Goal: Task Accomplishment & Management: Use online tool/utility

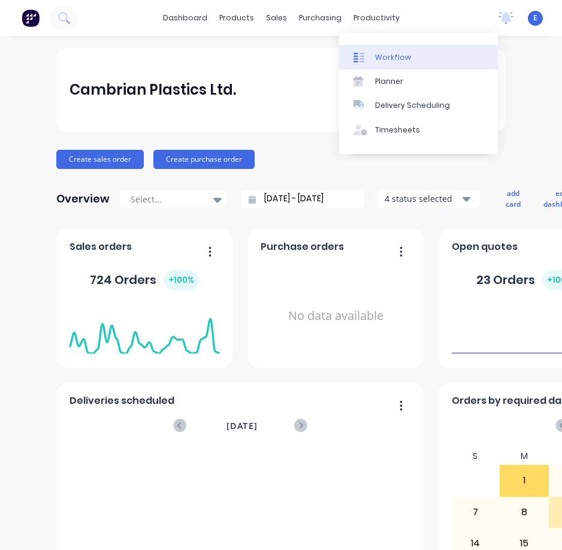
click at [372, 52] on link "Workflow" at bounding box center [418, 57] width 159 height 24
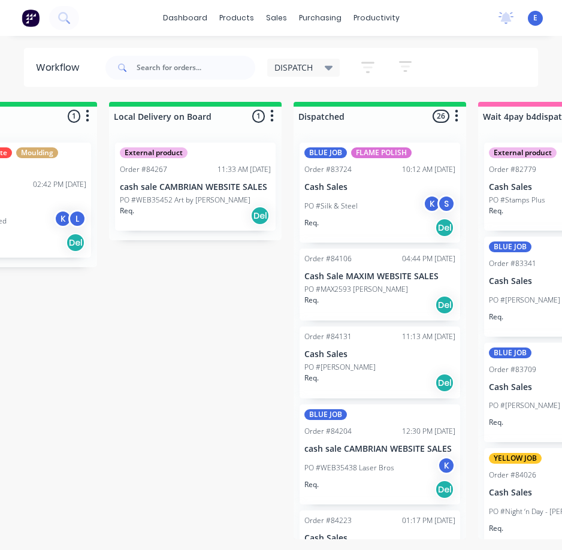
scroll to position [0, 276]
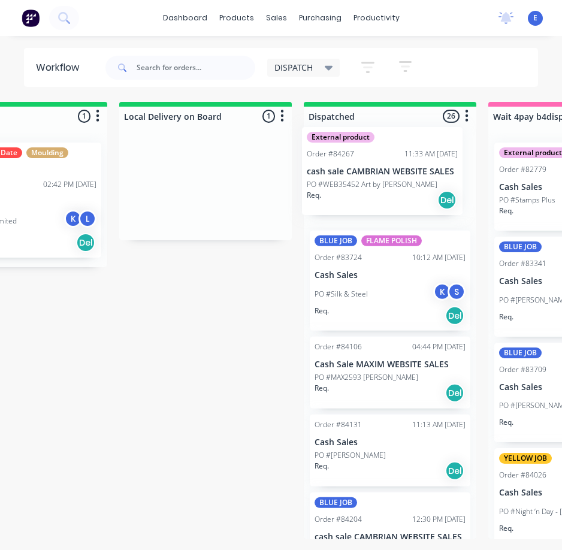
drag, startPoint x: 197, startPoint y: 219, endPoint x: 382, endPoint y: 202, distance: 186.1
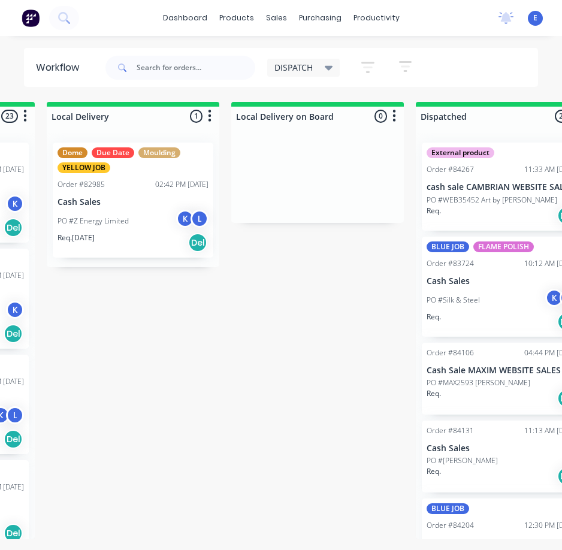
scroll to position [0, 0]
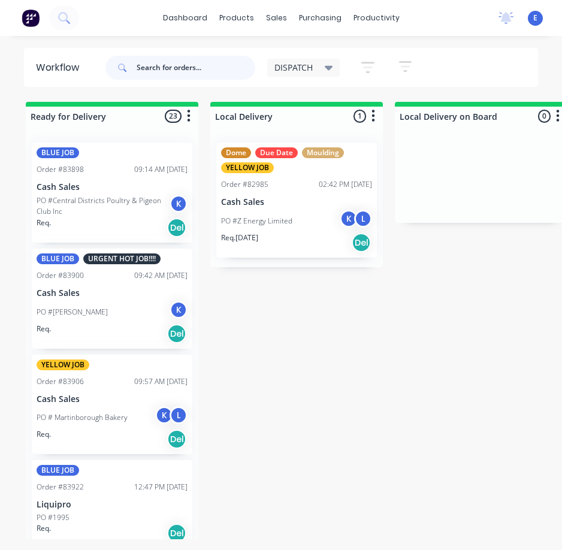
drag, startPoint x: 167, startPoint y: 68, endPoint x: 170, endPoint y: 62, distance: 7.2
click at [167, 67] on input "text" at bounding box center [196, 68] width 119 height 24
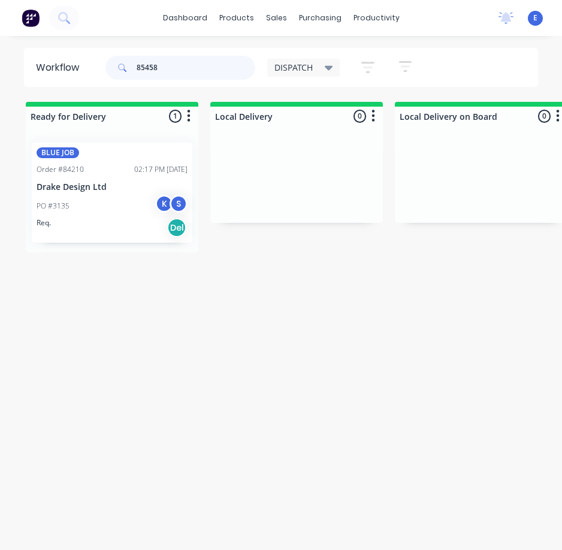
click at [121, 230] on div "BLUE JOB Order #84210 02:17 PM [DATE] Drake Design Ltd PO #3135 K S Req. Del" at bounding box center [112, 192] width 173 height 119
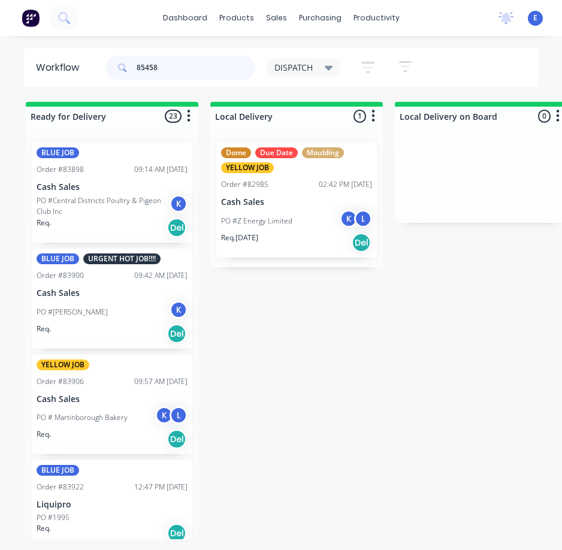
click at [180, 74] on input "85458" at bounding box center [196, 68] width 119 height 24
click at [183, 74] on input "85458" at bounding box center [196, 68] width 119 height 24
click at [186, 74] on input "85458" at bounding box center [196, 68] width 119 height 24
click at [213, 64] on input "85458" at bounding box center [196, 68] width 119 height 24
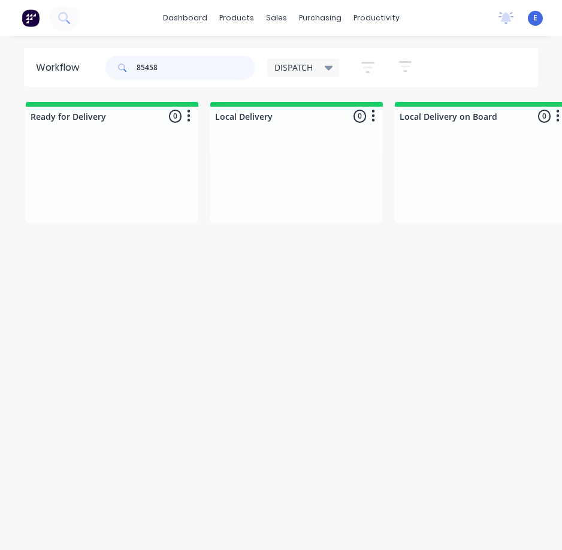
drag, startPoint x: 175, startPoint y: 75, endPoint x: -1, endPoint y: 1, distance: 190.5
click at [0, 1] on html "dashboard products sales purchasing productivity dashboard products Product Cat…" at bounding box center [281, 251] width 562 height 502
click at [115, 210] on div "PO #3135 K S" at bounding box center [112, 206] width 151 height 23
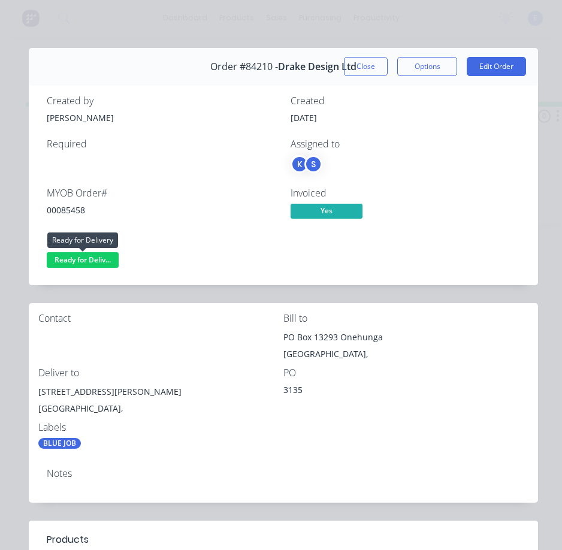
click at [80, 254] on span "Ready for Deliv..." at bounding box center [83, 259] width 72 height 15
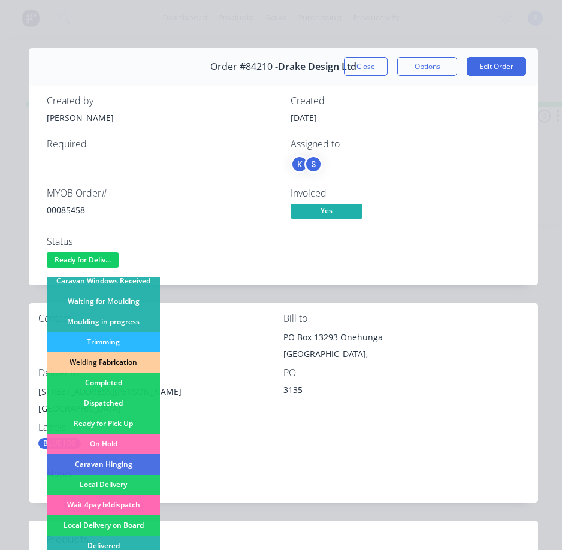
scroll to position [234, 0]
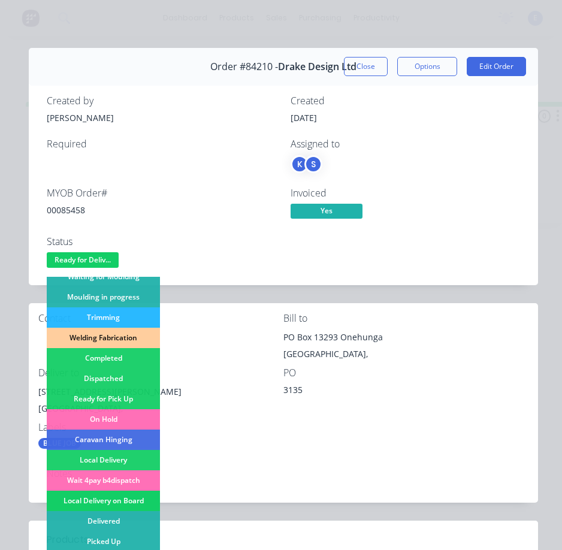
click at [139, 499] on div "Local Delivery on Board" at bounding box center [103, 501] width 113 height 20
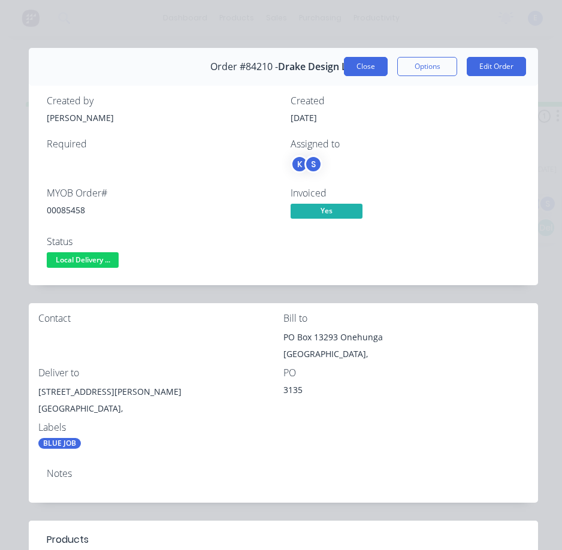
click at [367, 64] on button "Close" at bounding box center [366, 66] width 44 height 19
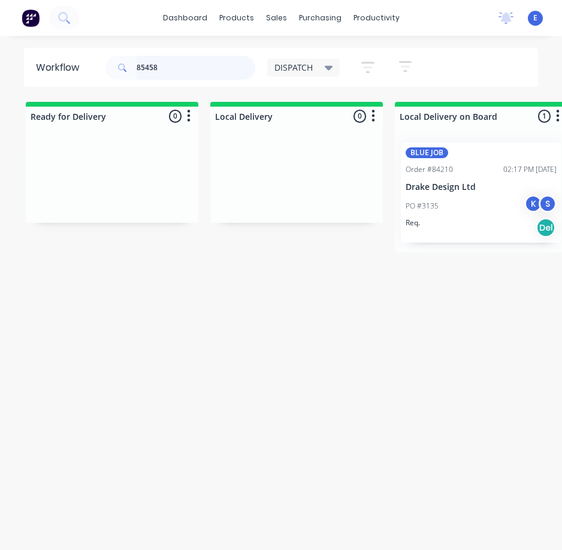
click at [185, 77] on input "85458" at bounding box center [196, 68] width 119 height 24
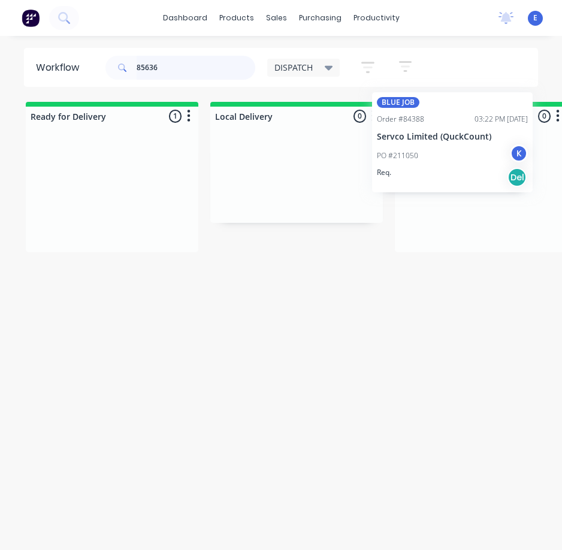
drag, startPoint x: 113, startPoint y: 219, endPoint x: 457, endPoint y: 169, distance: 347.1
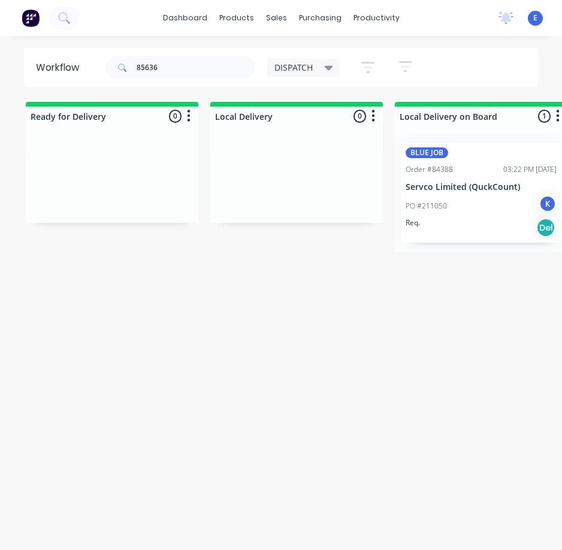
click at [469, 319] on div "Workflow 85636 DISPATCH Save new view None edit DISPATCH (Default) edit CUT SHO…" at bounding box center [281, 299] width 562 height 502
click at [190, 67] on input "85636" at bounding box center [196, 68] width 119 height 24
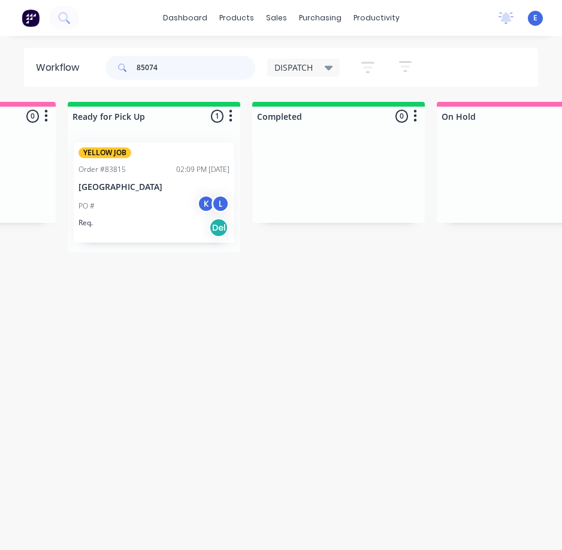
scroll to position [0, 1445]
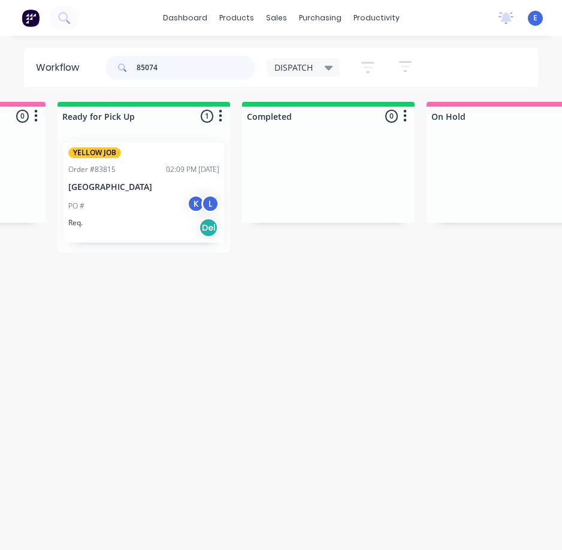
type input "85074"
click at [140, 215] on div "PO # K L" at bounding box center [143, 206] width 151 height 23
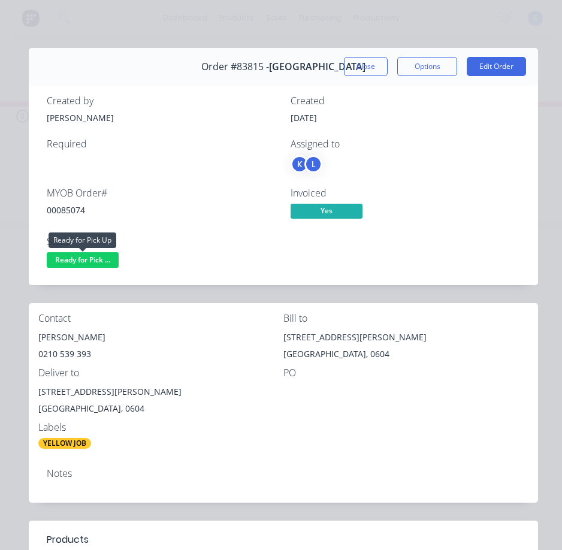
click at [96, 261] on span "Ready for Pick ..." at bounding box center [83, 259] width 72 height 15
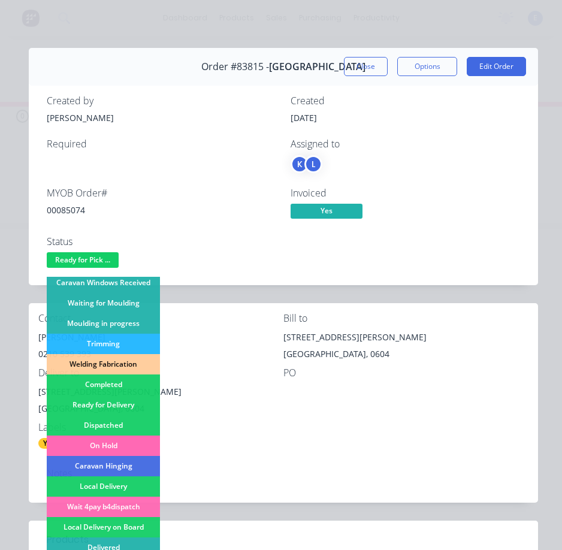
scroll to position [234, 0]
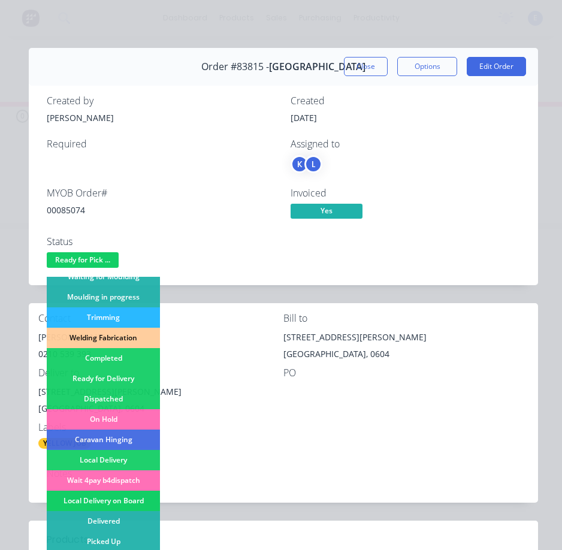
click at [138, 497] on div "Local Delivery on Board" at bounding box center [103, 501] width 113 height 20
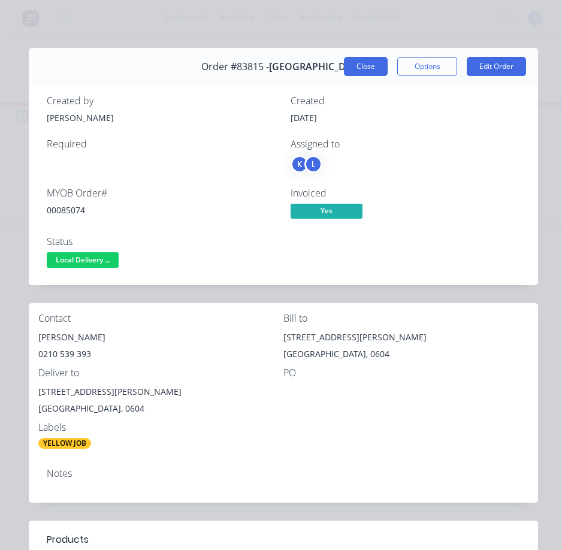
click at [361, 64] on button "Close" at bounding box center [366, 66] width 44 height 19
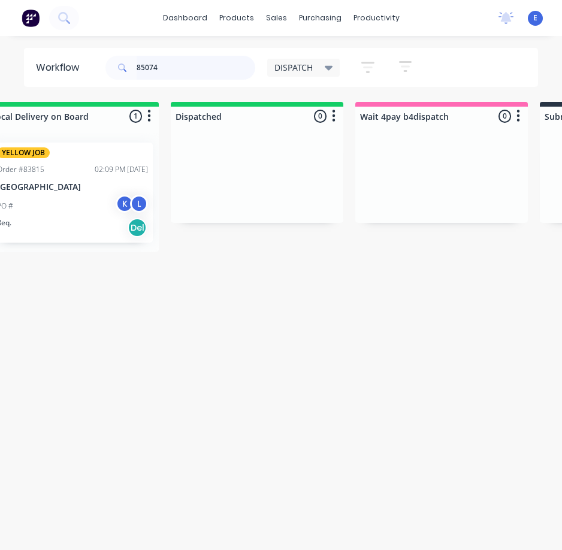
scroll to position [0, 0]
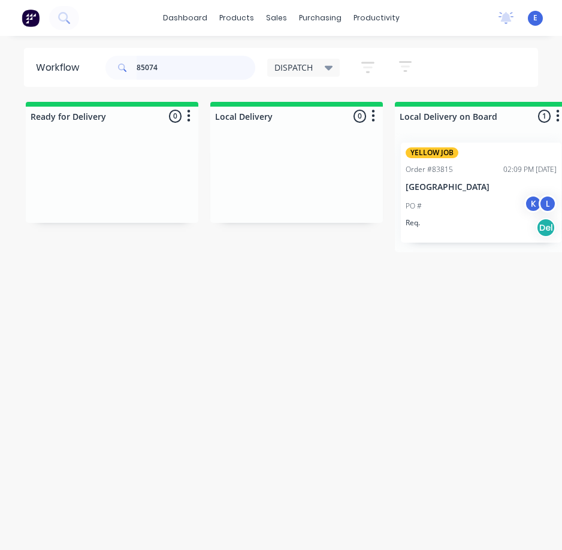
click at [185, 74] on input "85074" at bounding box center [196, 68] width 119 height 24
click at [426, 303] on div "Workflow DISPATCH Save new view None edit DISPATCH (Default) edit CUT SHOP edit…" at bounding box center [281, 299] width 562 height 502
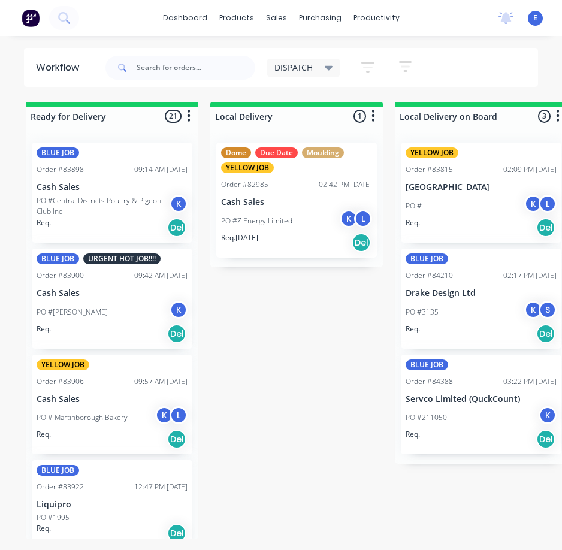
click at [186, 80] on div at bounding box center [181, 68] width 150 height 36
click at [189, 68] on input "text" at bounding box center [196, 68] width 119 height 24
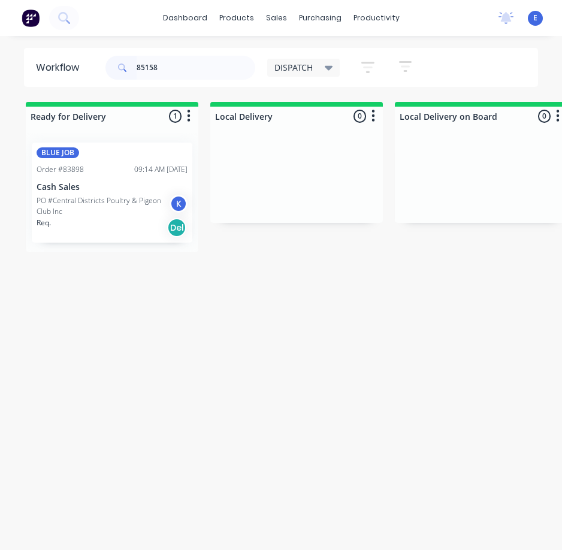
click at [98, 218] on div "Req. Del" at bounding box center [112, 228] width 151 height 20
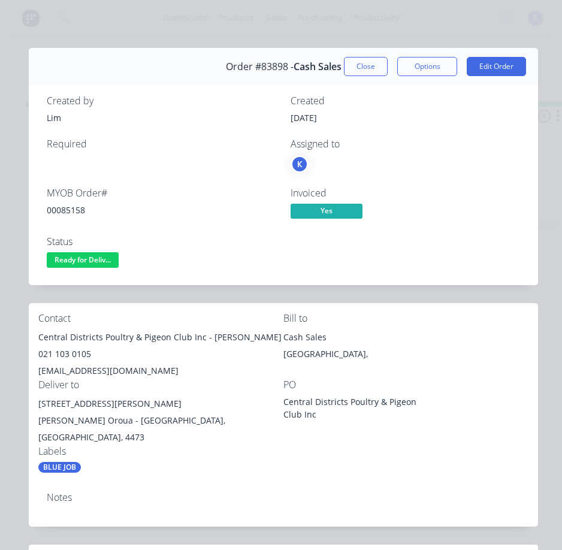
click at [72, 213] on div "00085158" at bounding box center [162, 210] width 230 height 13
click at [73, 213] on div "00085158" at bounding box center [162, 210] width 230 height 13
copy div "00085158"
drag, startPoint x: 202, startPoint y: 335, endPoint x: 34, endPoint y: 336, distance: 167.9
click at [34, 336] on div "Contact Central Districts Poultry & Pigeon Club Inc - [GEOGRAPHIC_DATA][PERSON_…" at bounding box center [284, 393] width 510 height 180
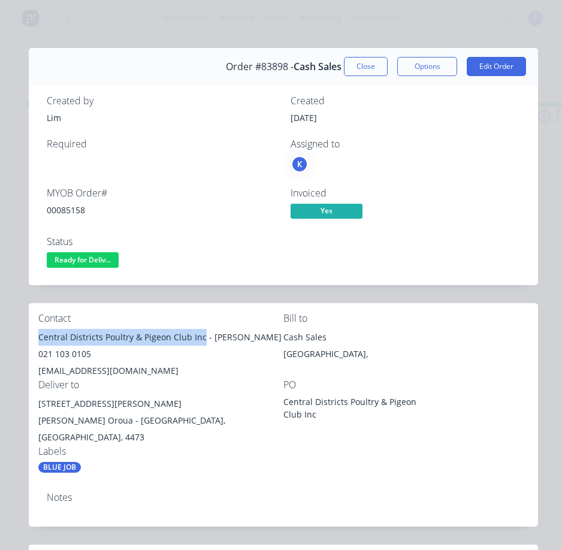
copy div "Central Districts Poultry & Pigeon Club Inc"
drag, startPoint x: 209, startPoint y: 336, endPoint x: 273, endPoint y: 333, distance: 63.6
click at [273, 333] on div "Central Districts Poultry & Pigeon Club Inc - [PERSON_NAME]" at bounding box center [160, 337] width 245 height 17
copy div "[PERSON_NAME]"
click at [77, 354] on div "021 103 0105" at bounding box center [160, 354] width 245 height 17
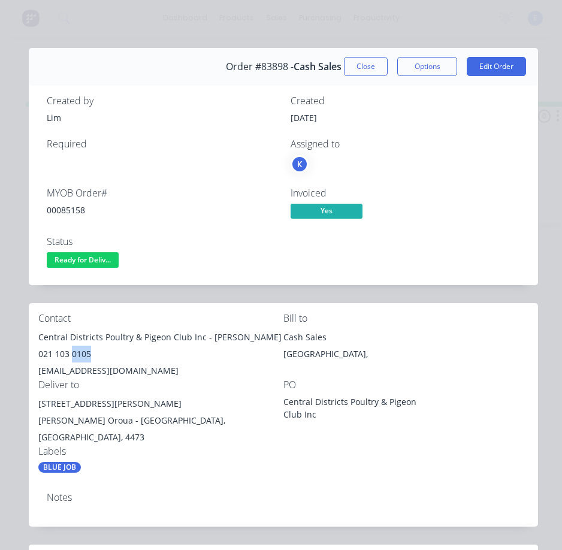
click at [77, 354] on div "021 103 0105" at bounding box center [160, 354] width 245 height 17
copy div "021 103 0105"
click at [107, 369] on div "[EMAIL_ADDRESS][DOMAIN_NAME]" at bounding box center [160, 371] width 245 height 17
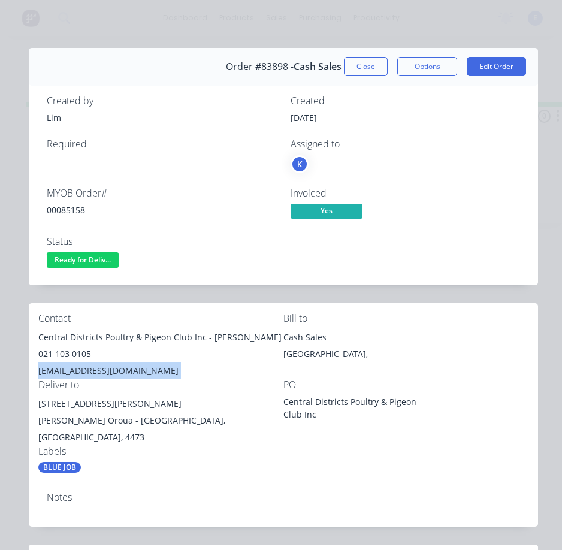
click at [107, 369] on div "[EMAIL_ADDRESS][DOMAIN_NAME]" at bounding box center [160, 371] width 245 height 17
copy div "[EMAIL_ADDRESS][DOMAIN_NAME]"
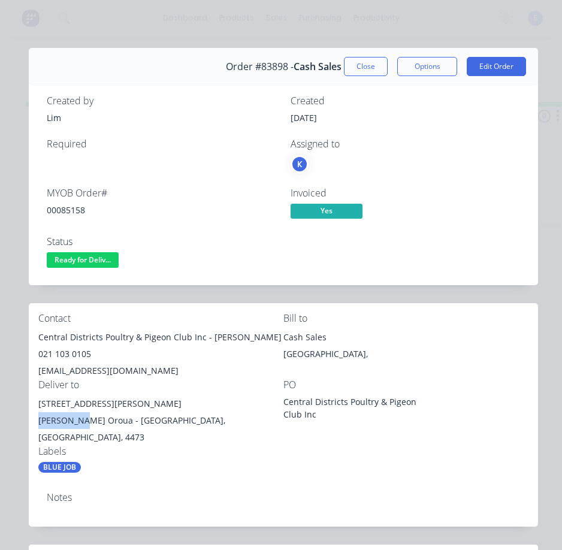
drag, startPoint x: 83, startPoint y: 425, endPoint x: 29, endPoint y: 415, distance: 55.4
click at [29, 415] on div "Contact Central Districts Poultry & Pigeon Club Inc - [GEOGRAPHIC_DATA][PERSON_…" at bounding box center [284, 393] width 510 height 180
click at [165, 462] on div "BLUE JOB" at bounding box center [160, 467] width 245 height 11
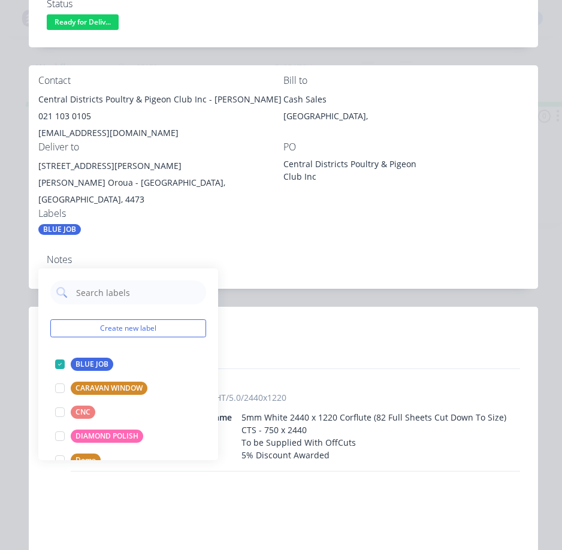
scroll to position [240, 0]
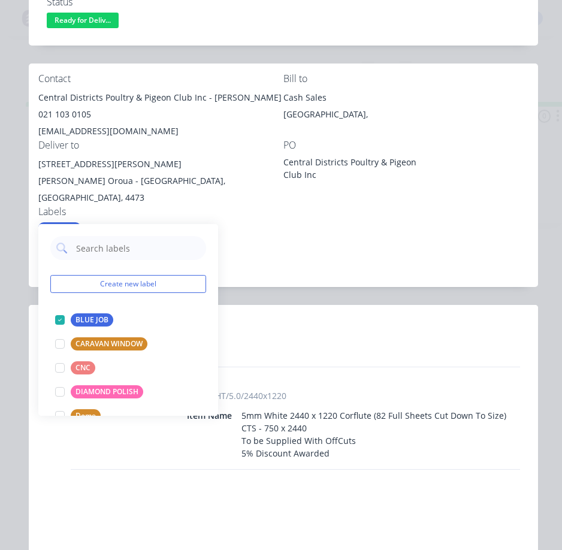
click at [321, 323] on header "Products" at bounding box center [284, 324] width 510 height 38
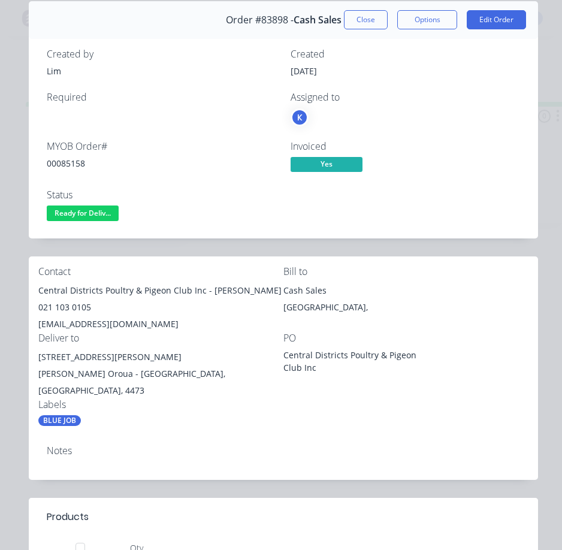
scroll to position [0, 0]
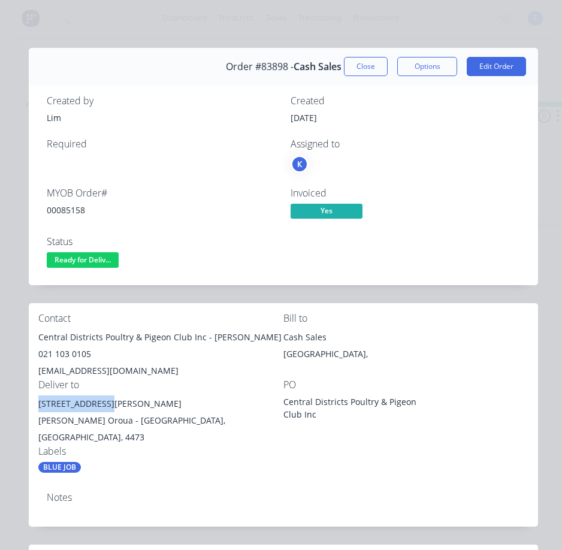
drag, startPoint x: 106, startPoint y: 403, endPoint x: 29, endPoint y: 405, distance: 77.3
click at [29, 405] on div "Contact Central Districts Poultry & Pigeon Club Inc - [GEOGRAPHIC_DATA][PERSON_…" at bounding box center [284, 393] width 510 height 180
copy div "[STREET_ADDRESS][PERSON_NAME]"
drag, startPoint x: 80, startPoint y: 253, endPoint x: 80, endPoint y: 262, distance: 9.0
click at [80, 262] on span "Ready for Deliv..." at bounding box center [83, 259] width 72 height 15
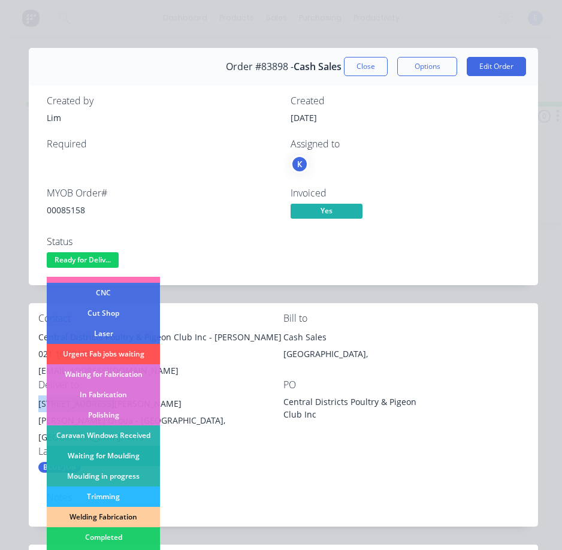
scroll to position [120, 0]
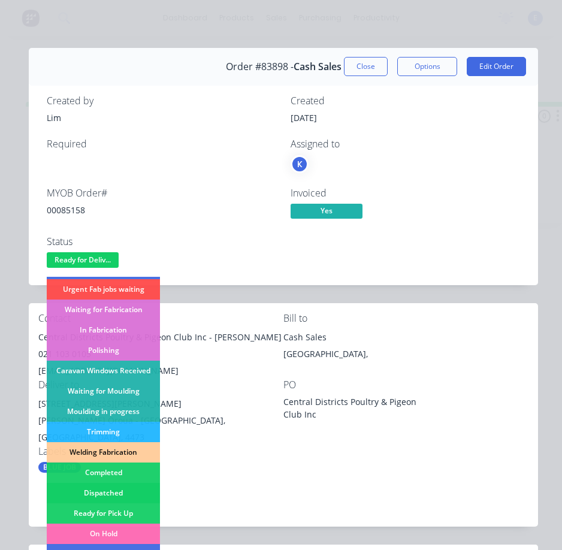
click at [139, 494] on div "Dispatched" at bounding box center [103, 493] width 113 height 20
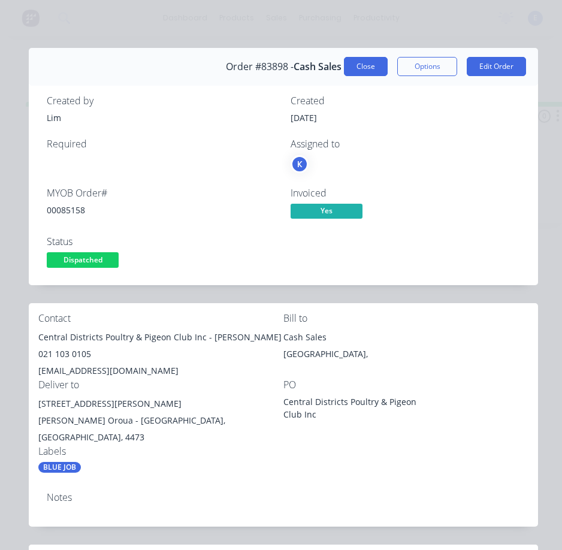
click at [356, 65] on button "Close" at bounding box center [366, 66] width 44 height 19
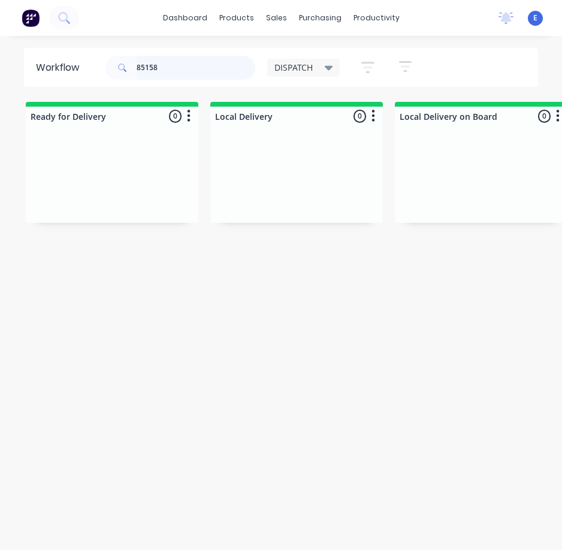
click at [206, 71] on input "85158" at bounding box center [196, 68] width 119 height 24
click at [186, 61] on input "85158" at bounding box center [196, 68] width 119 height 24
click at [185, 61] on input "85158" at bounding box center [196, 68] width 119 height 24
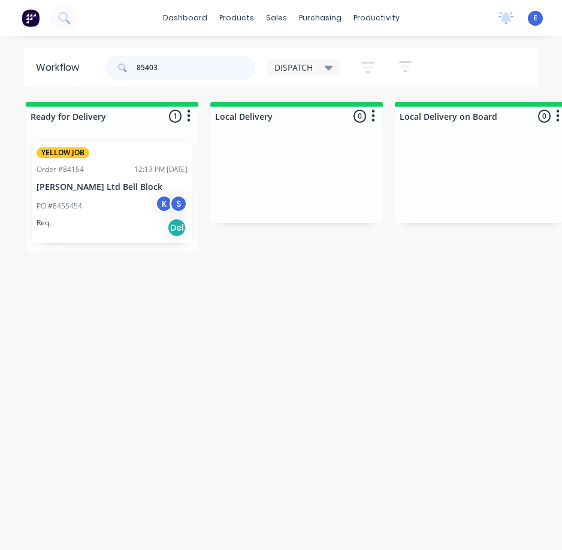
type input "85403"
click at [115, 222] on div "Req. Del" at bounding box center [112, 228] width 151 height 20
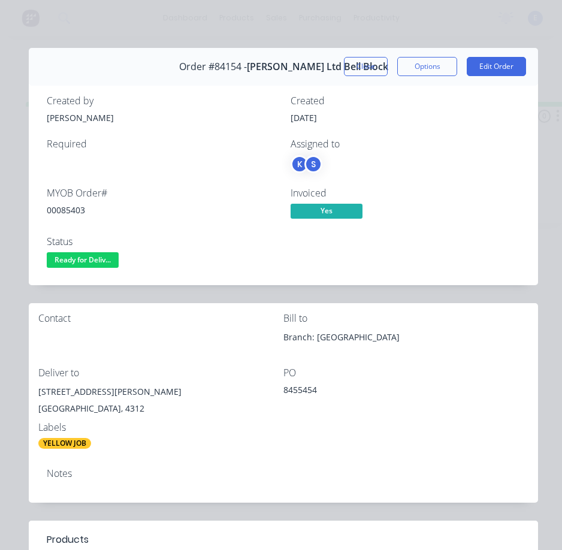
click at [73, 210] on div "00085403" at bounding box center [162, 210] width 230 height 13
copy div "00085403"
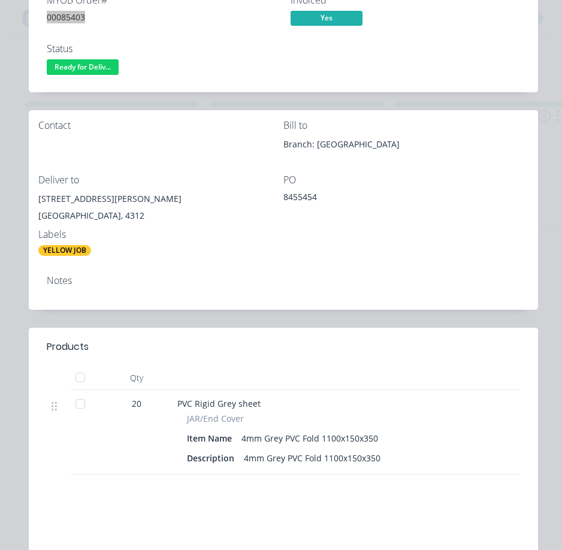
scroll to position [0, 0]
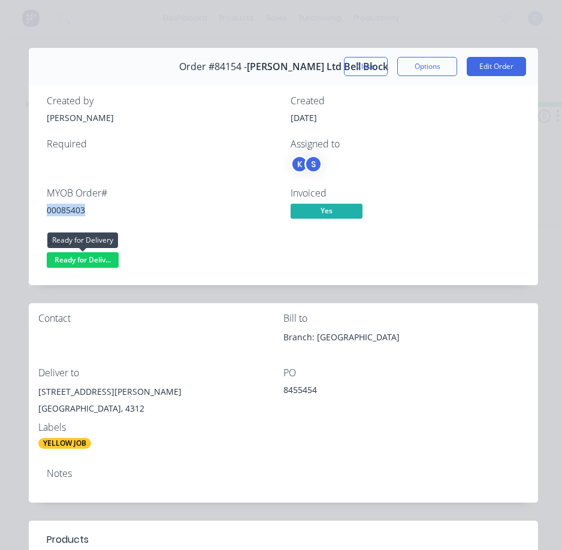
drag, startPoint x: 86, startPoint y: 259, endPoint x: 88, endPoint y: 265, distance: 6.3
click at [88, 265] on span "Ready for Deliv..." at bounding box center [83, 259] width 72 height 15
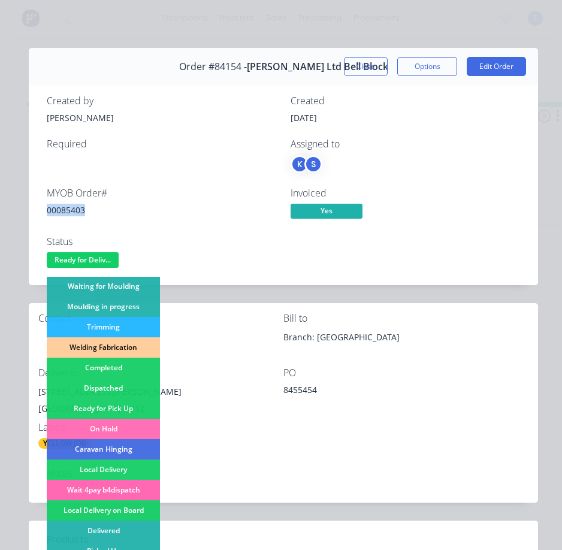
scroll to position [234, 0]
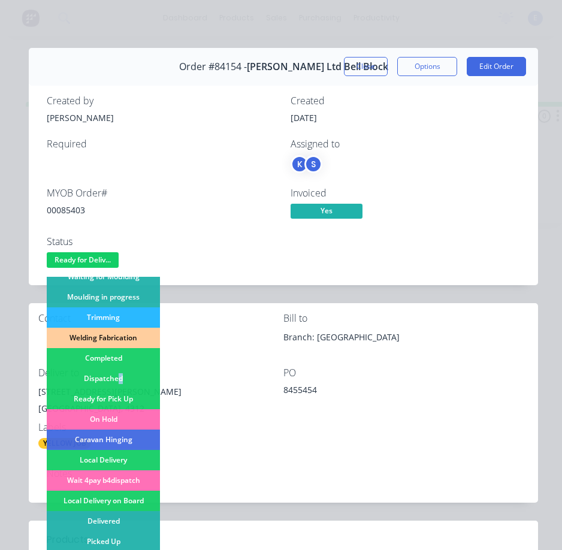
click at [121, 374] on div "Dispatched" at bounding box center [103, 379] width 113 height 20
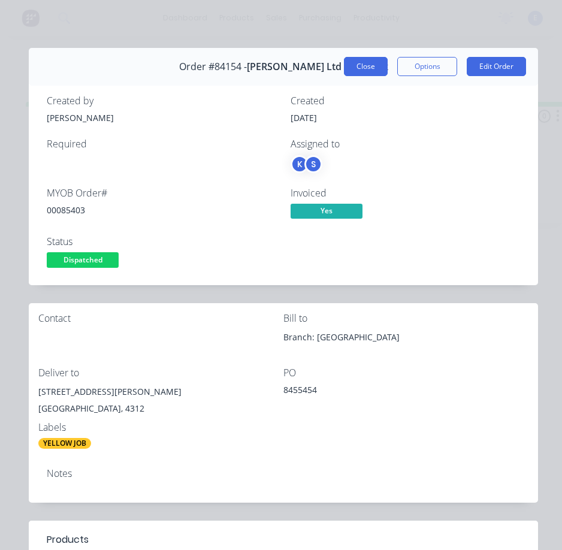
click at [370, 70] on button "Close" at bounding box center [366, 66] width 44 height 19
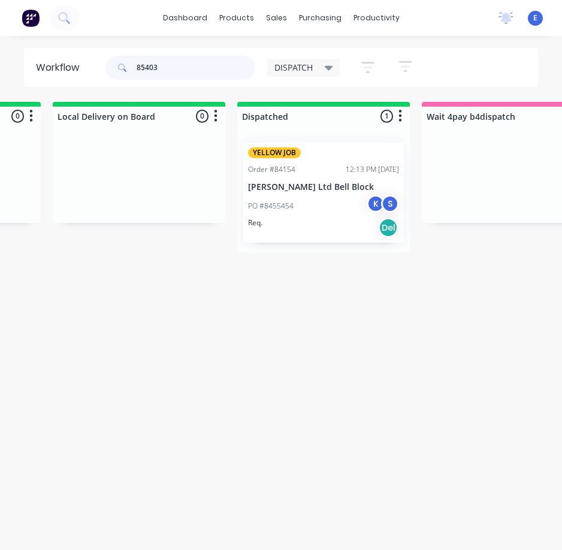
scroll to position [0, 450]
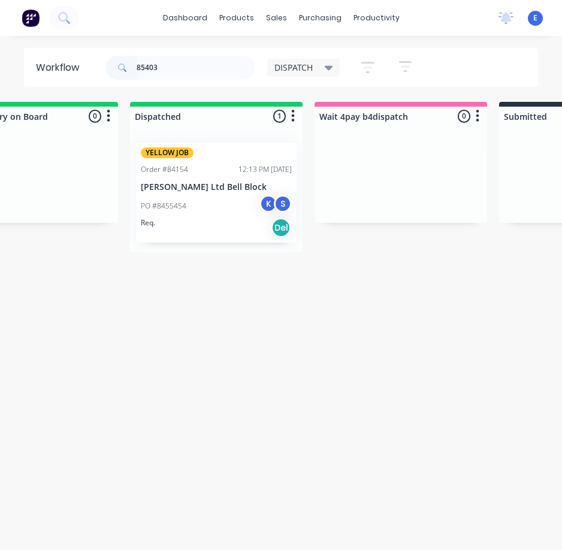
click at [206, 218] on div "Req. Del" at bounding box center [216, 228] width 151 height 20
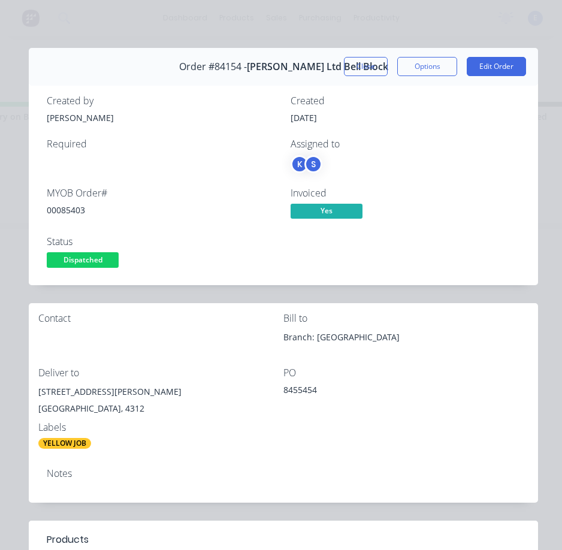
click at [70, 212] on div "00085403" at bounding box center [162, 210] width 230 height 13
click at [71, 212] on div "00085403" at bounding box center [162, 210] width 230 height 13
copy div "00085403"
drag, startPoint x: 107, startPoint y: 392, endPoint x: 36, endPoint y: 387, distance: 71.5
click at [34, 386] on div "Contact Bill to Branch: Bell Block Deliver to [STREET_ADDRESS][PERSON_NAME] 845…" at bounding box center [284, 381] width 510 height 156
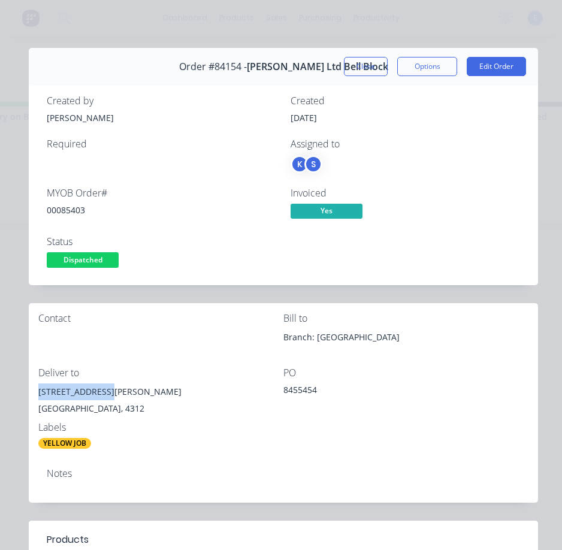
copy div "[STREET_ADDRESS][PERSON_NAME]"
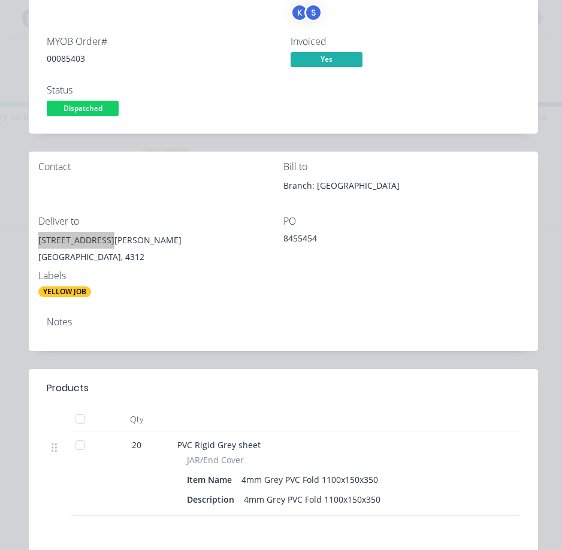
scroll to position [60, 0]
